Goal: Ask a question

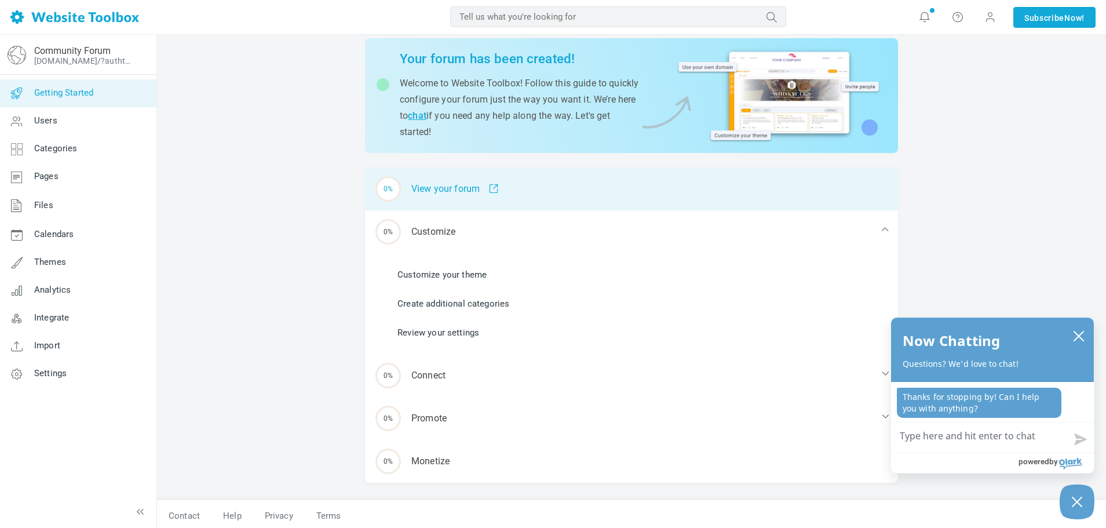
scroll to position [45, 0]
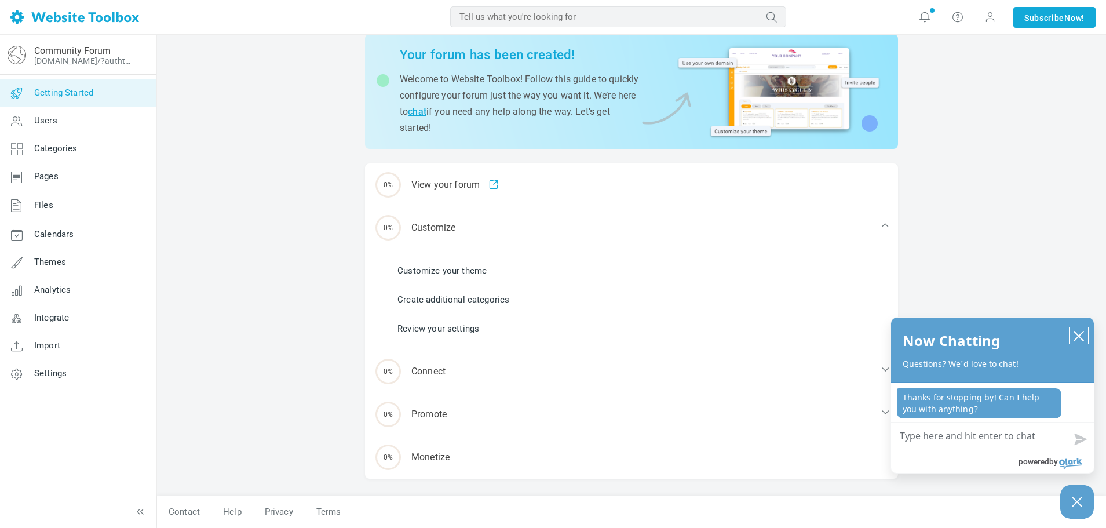
click at [1076, 337] on icon "close chatbox" at bounding box center [1079, 336] width 12 height 12
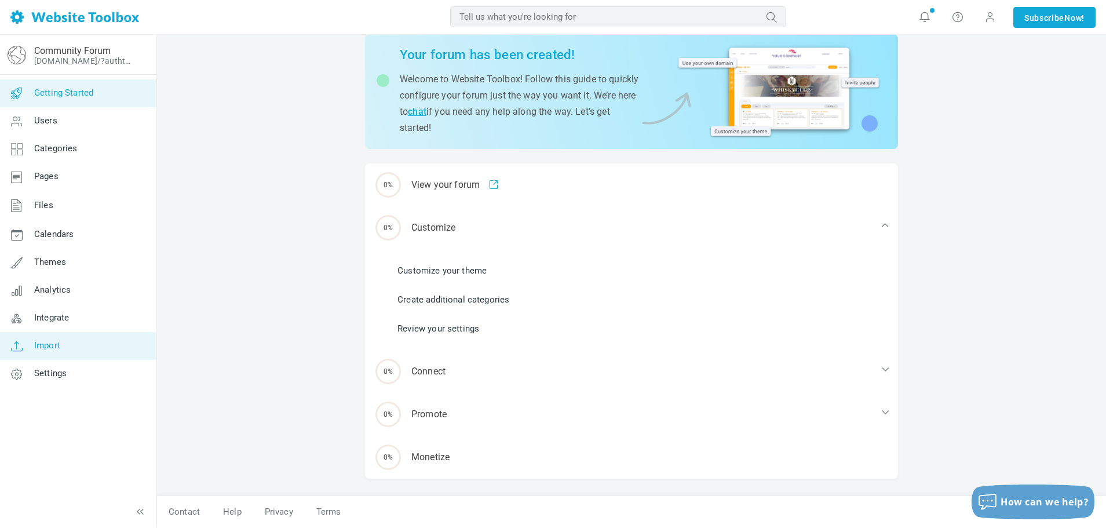
click at [34, 343] on span "Import" at bounding box center [47, 345] width 26 height 10
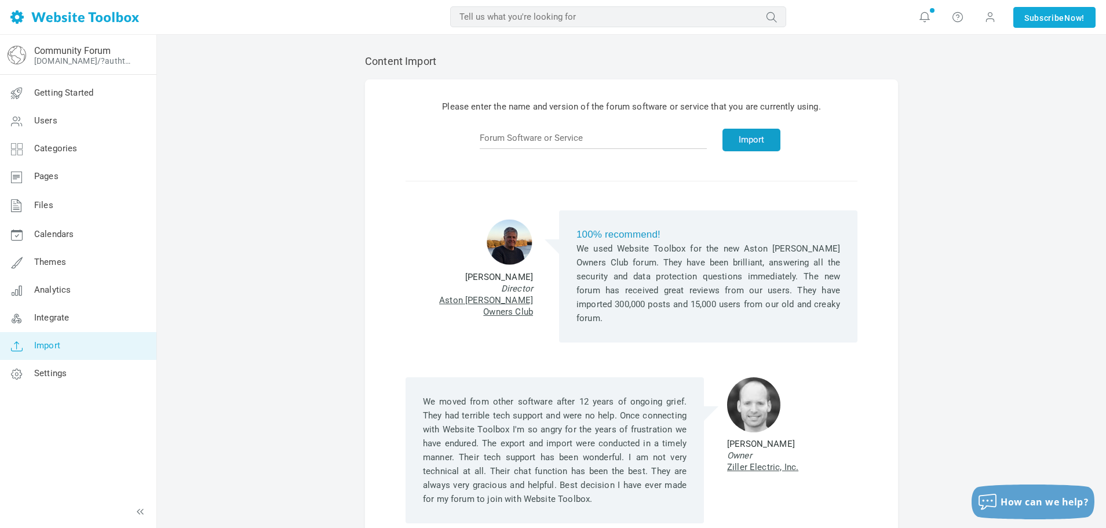
click at [728, 140] on button "Import" at bounding box center [752, 140] width 58 height 23
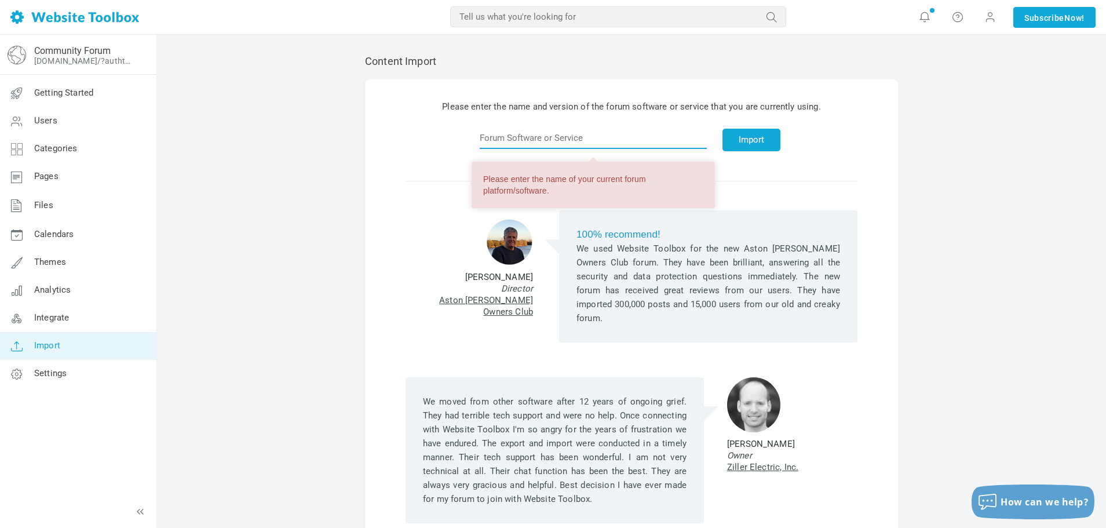
click at [602, 141] on input "text" at bounding box center [593, 138] width 227 height 22
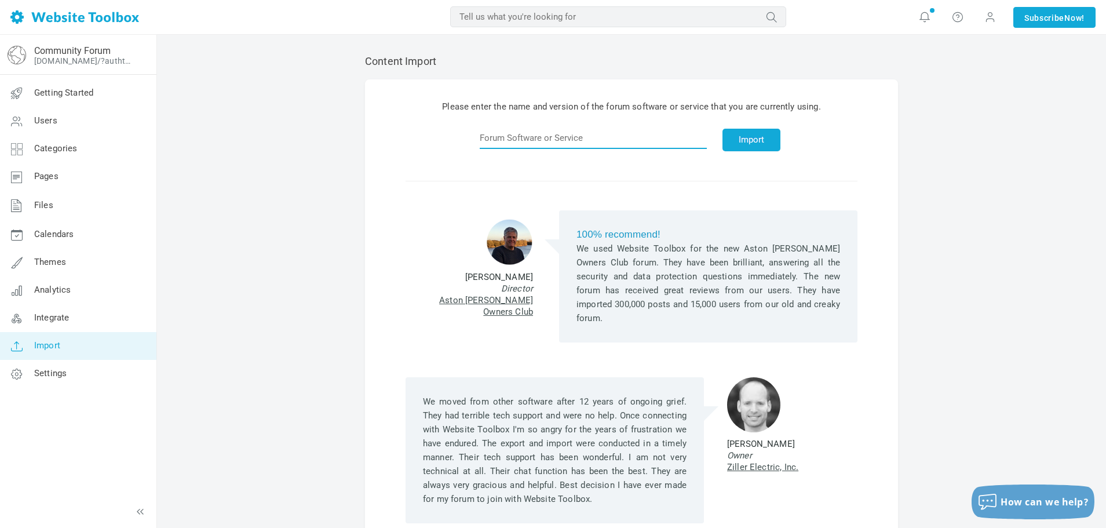
paste input "mybb 1.2"
type input "mybb 1.2"
click at [728, 140] on button "Import" at bounding box center [752, 140] width 58 height 23
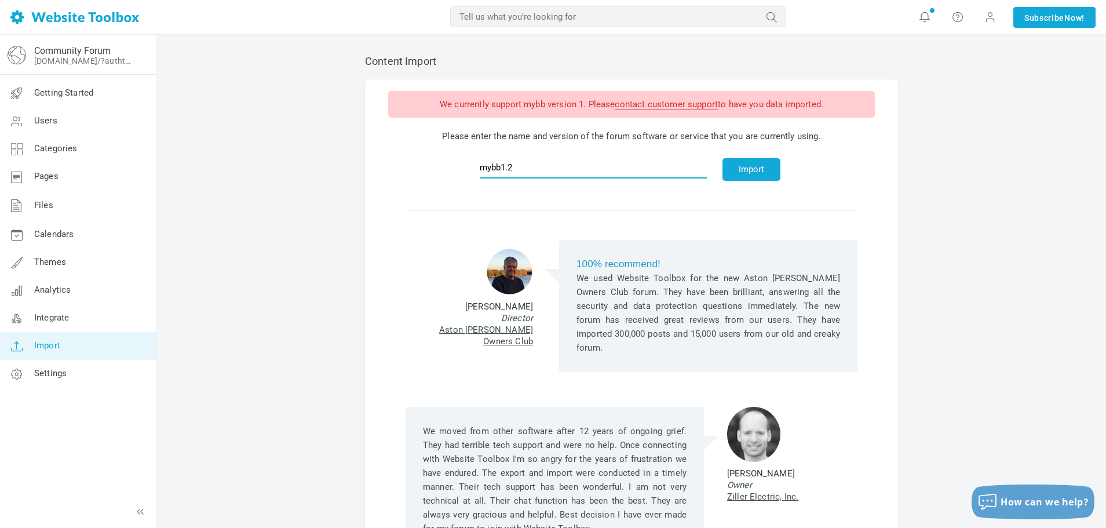
drag, startPoint x: 552, startPoint y: 167, endPoint x: 520, endPoint y: 165, distance: 31.4
click at [520, 165] on input "mybb1.2" at bounding box center [593, 167] width 227 height 22
click at [517, 167] on input "mybb1" at bounding box center [593, 167] width 227 height 22
type input "mybb 1"
click at [742, 173] on button "Import" at bounding box center [752, 169] width 58 height 23
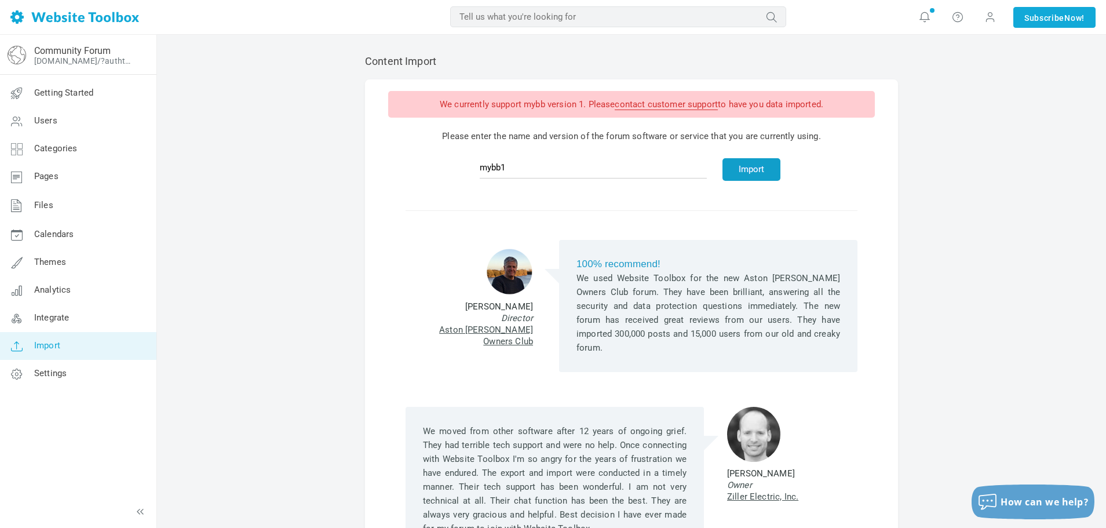
click at [738, 171] on button "Import" at bounding box center [752, 169] width 58 height 23
drag, startPoint x: 581, startPoint y: 102, endPoint x: 523, endPoint y: 106, distance: 58.7
click at [523, 106] on div "We currently support mybb version 1. Please contact customer support to have yo…" at bounding box center [631, 104] width 487 height 27
copy div "mybb version 1"
drag, startPoint x: 534, startPoint y: 167, endPoint x: 466, endPoint y: 168, distance: 68.4
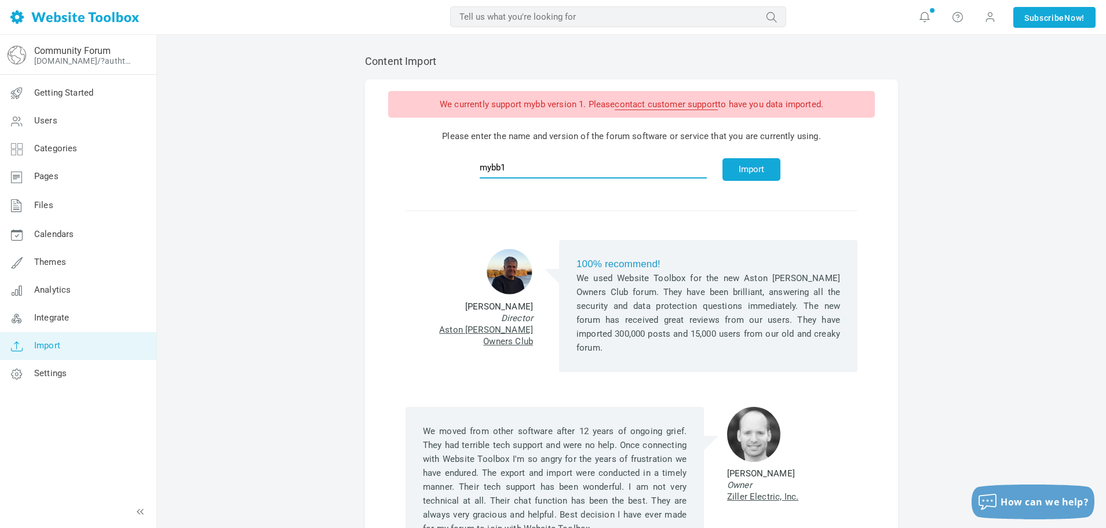
click at [469, 168] on div "We currently support mybb version 1. Please contact customer support to have yo…" at bounding box center [631, 139] width 487 height 96
paste input "version"
type input "mybb version 1"
click at [745, 172] on button "Import" at bounding box center [752, 169] width 58 height 23
click at [723, 174] on button "Import" at bounding box center [752, 169] width 58 height 23
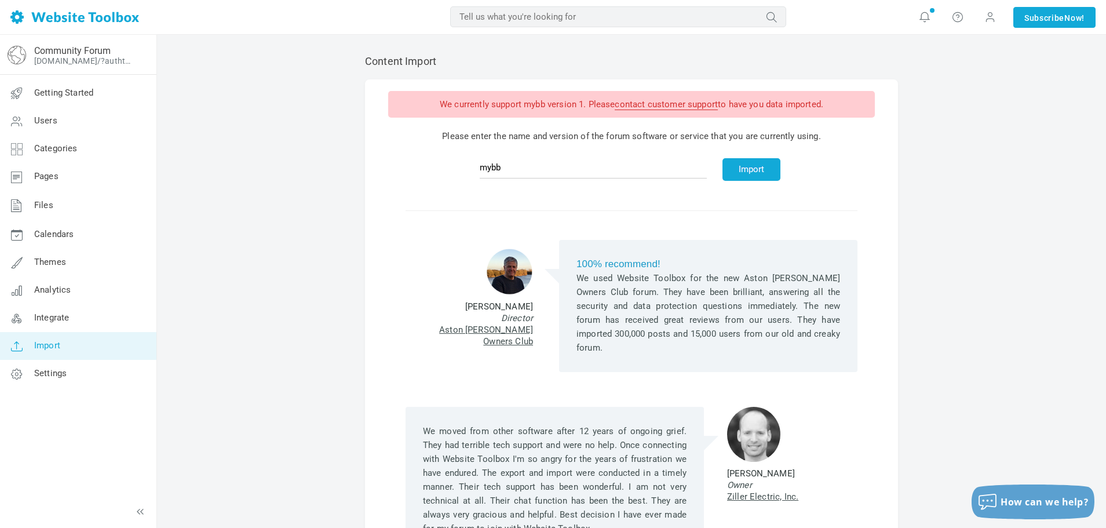
click at [684, 106] on link "contact customer support" at bounding box center [666, 104] width 103 height 11
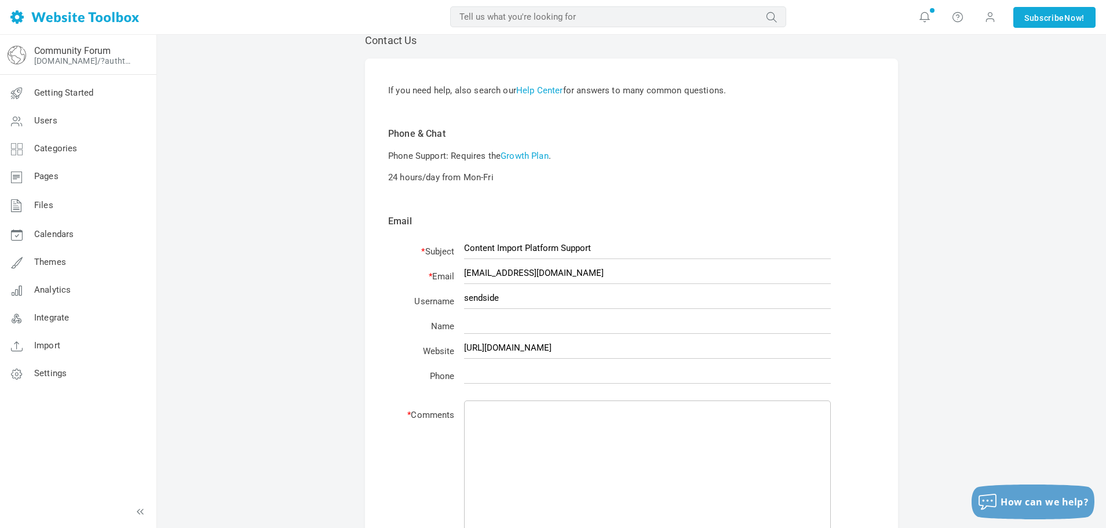
scroll to position [116, 0]
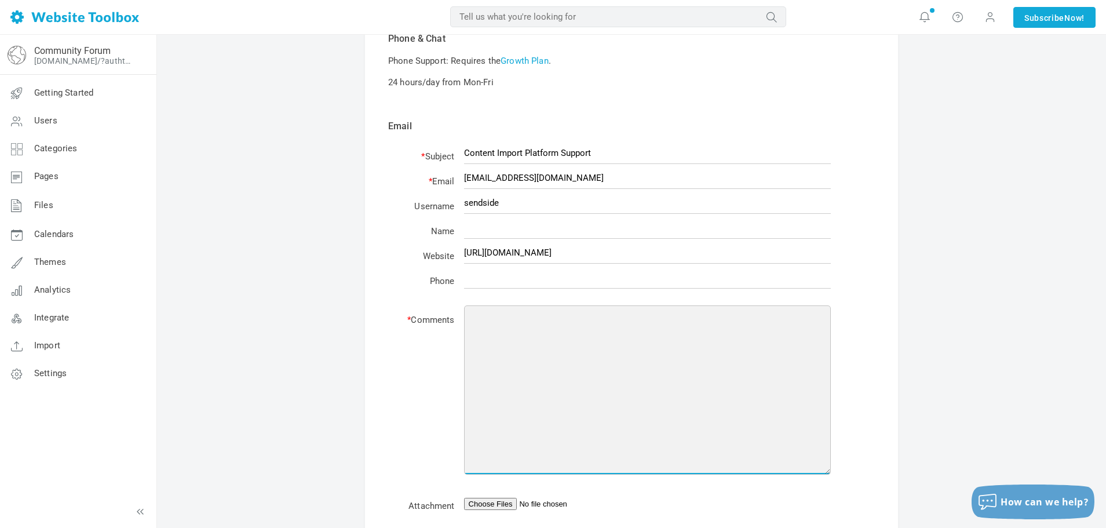
click at [522, 337] on textarea at bounding box center [647, 389] width 367 height 169
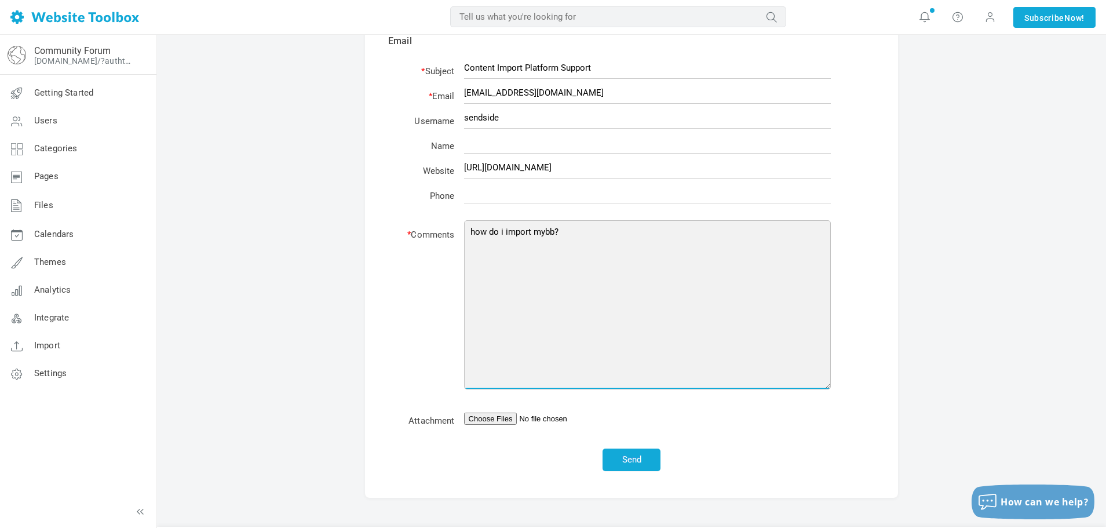
scroll to position [233, 0]
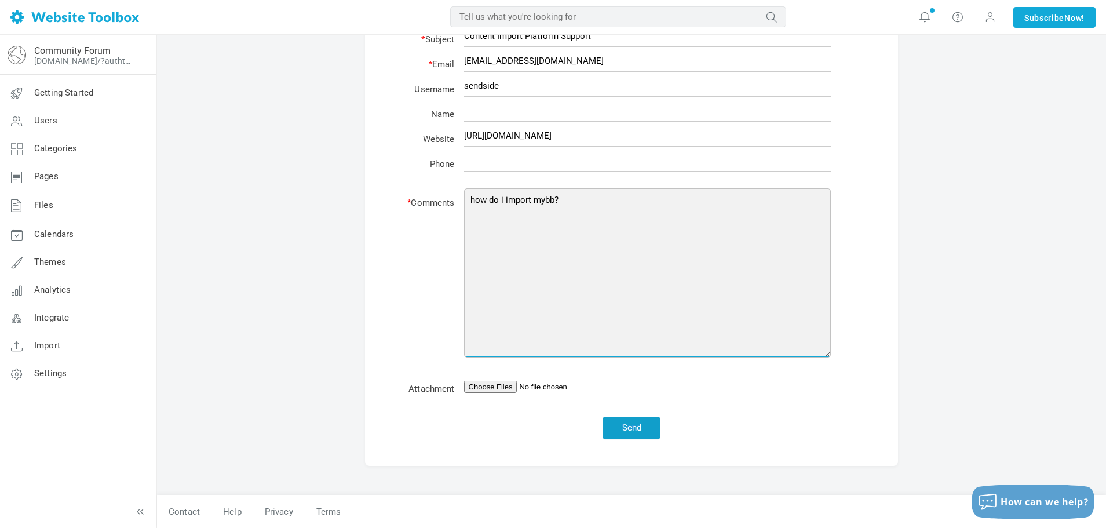
type textarea "how do i import mybb?"
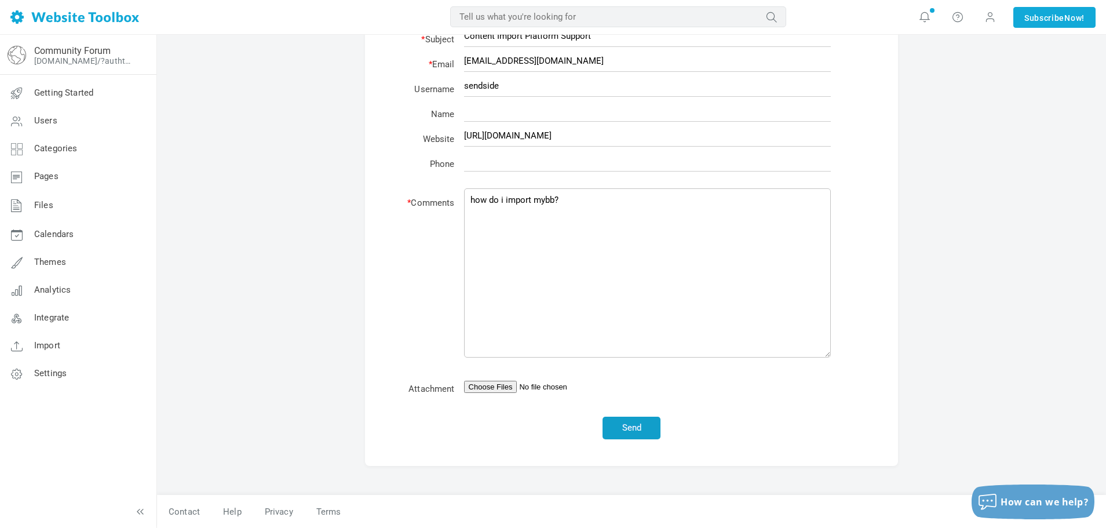
click at [633, 426] on button "Send" at bounding box center [632, 428] width 58 height 23
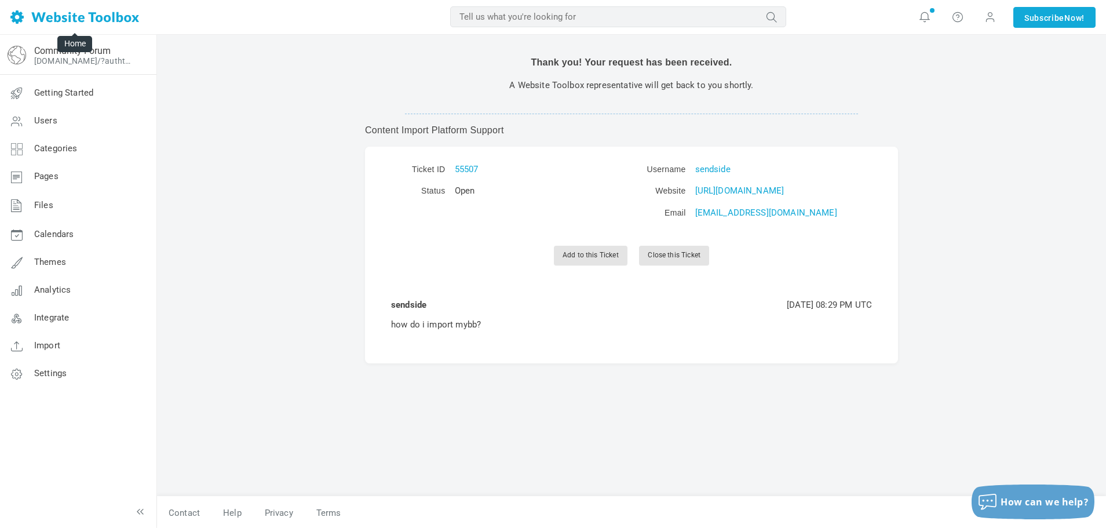
drag, startPoint x: 154, startPoint y: 21, endPoint x: 43, endPoint y: 21, distance: 111.3
click at [43, 21] on div "MOST RELEVANT MOST RELEVANT Notifications Take the features tour! Help Contact …" at bounding box center [553, 17] width 1106 height 35
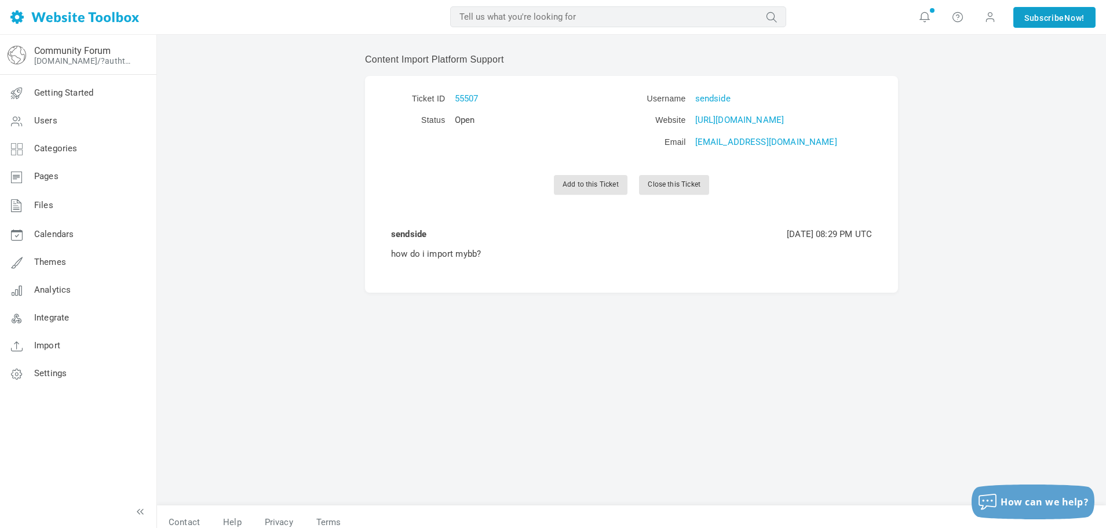
click at [1026, 10] on link "Subscribe Now!" at bounding box center [1055, 17] width 82 height 21
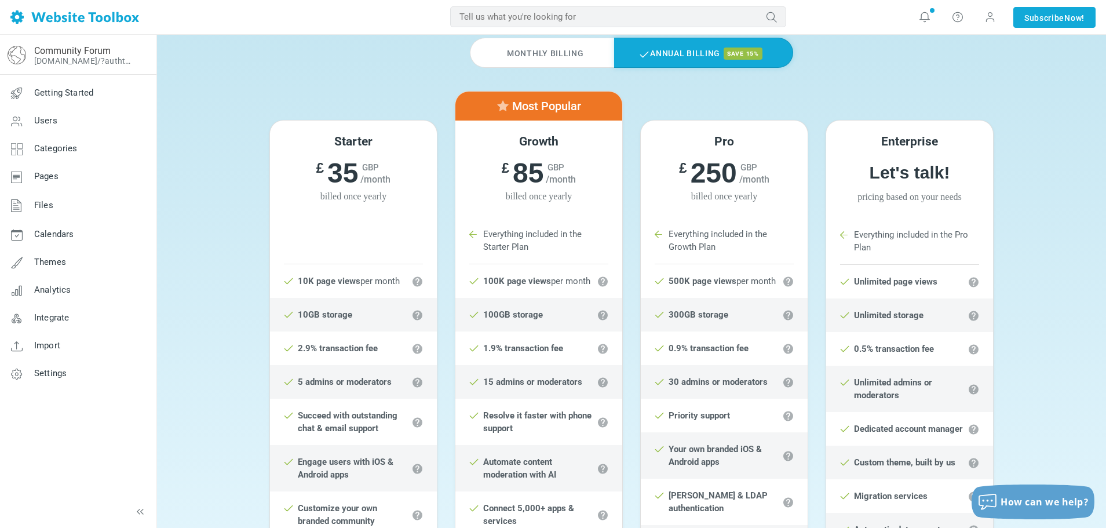
scroll to position [58, 0]
